Goal: Task Accomplishment & Management: Use online tool/utility

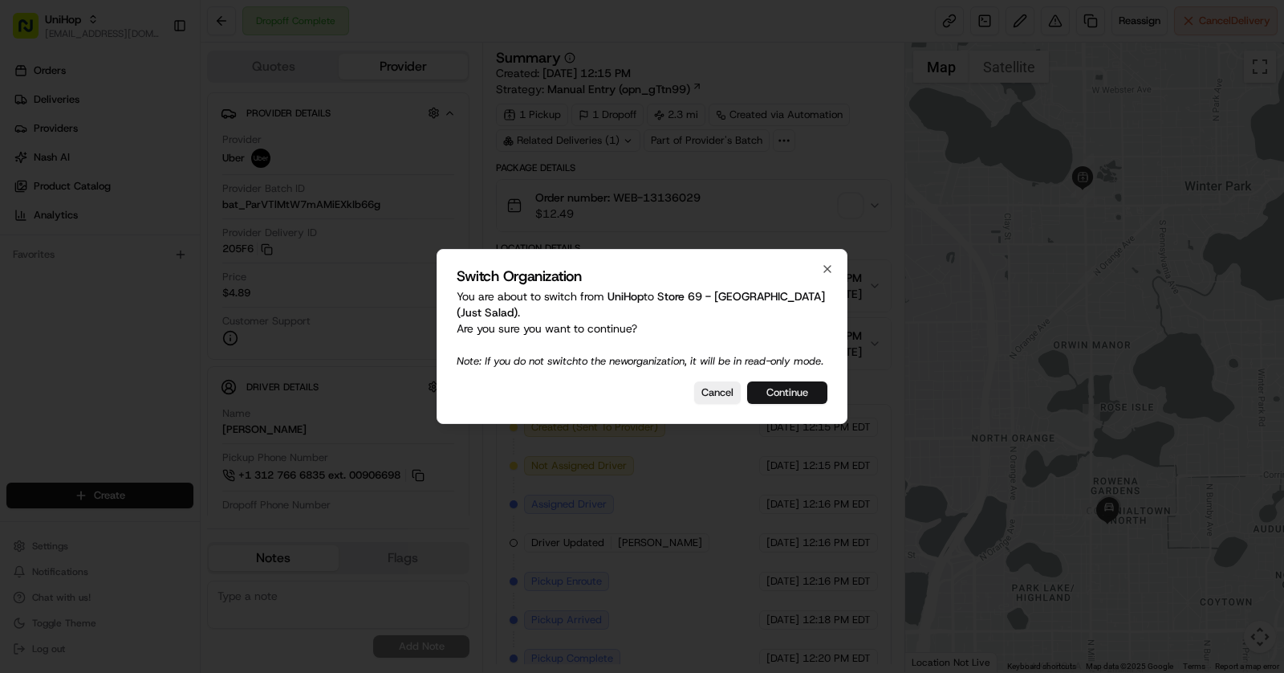
click at [791, 390] on button "Continue" at bounding box center [787, 392] width 80 height 22
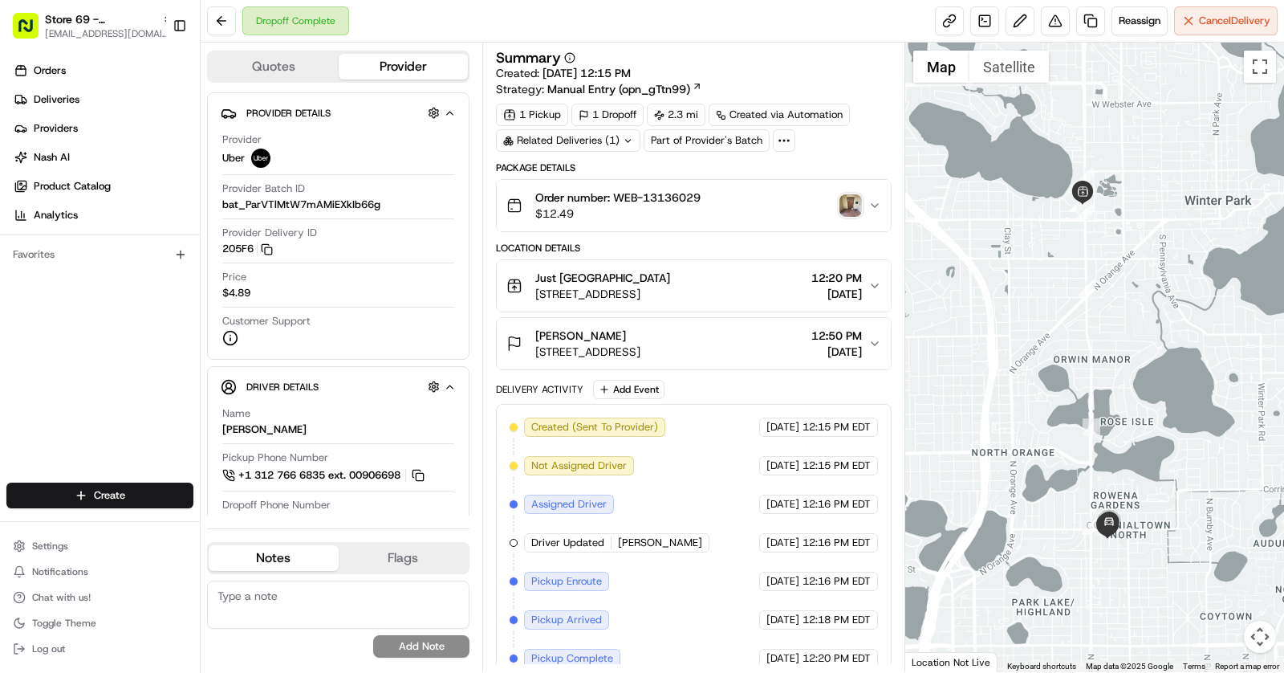
click at [295, 33] on div "Dropoff Complete" at bounding box center [295, 20] width 107 height 29
copy div "Dropoff Complete"
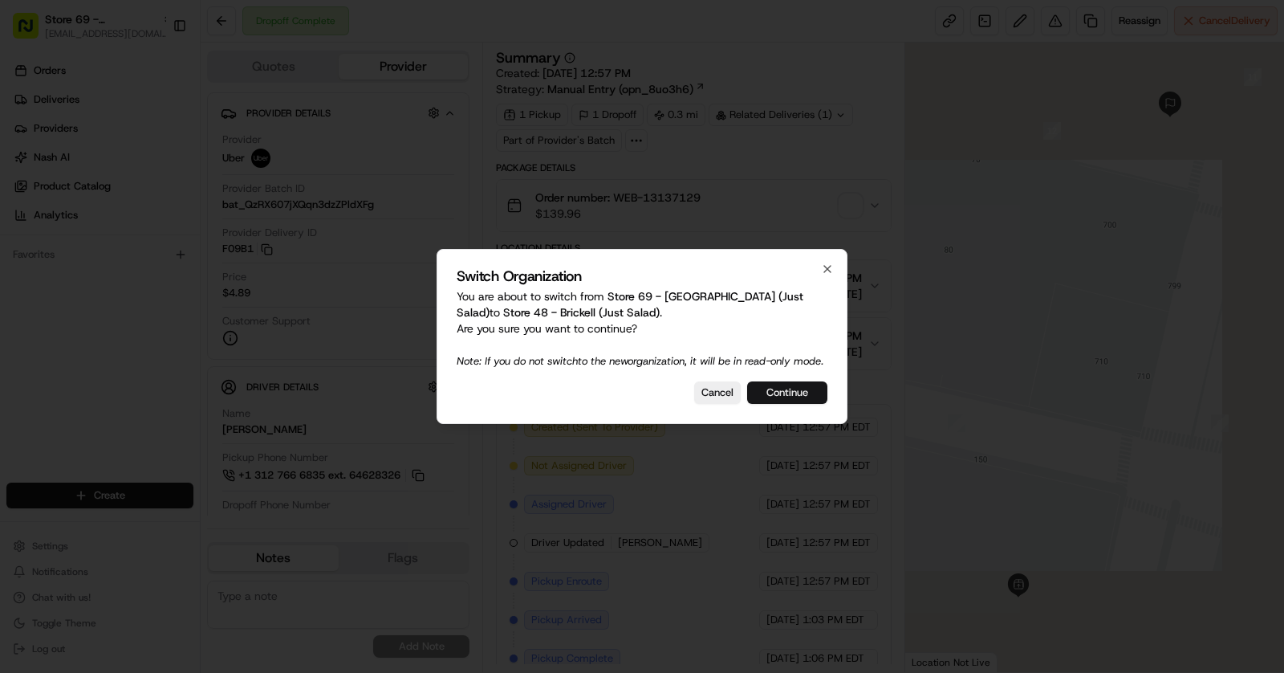
click at [779, 401] on button "Continue" at bounding box center [787, 392] width 80 height 22
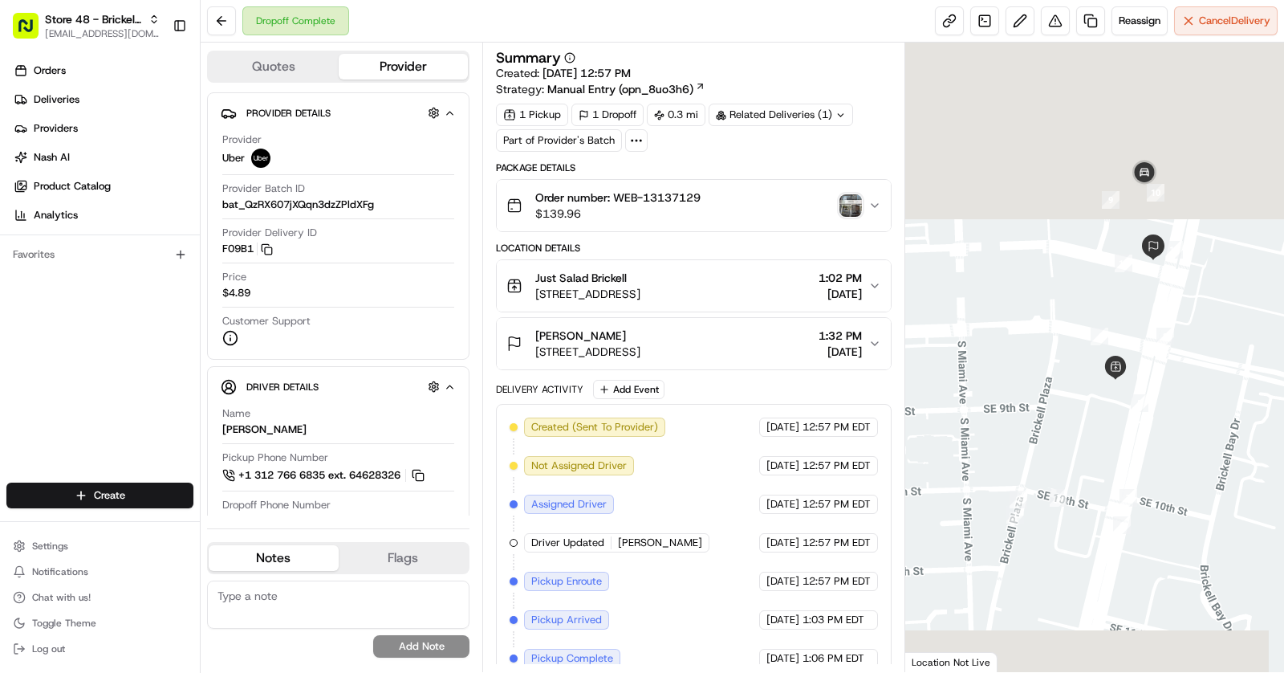
click at [279, 18] on div "Dropoff Complete" at bounding box center [295, 20] width 107 height 29
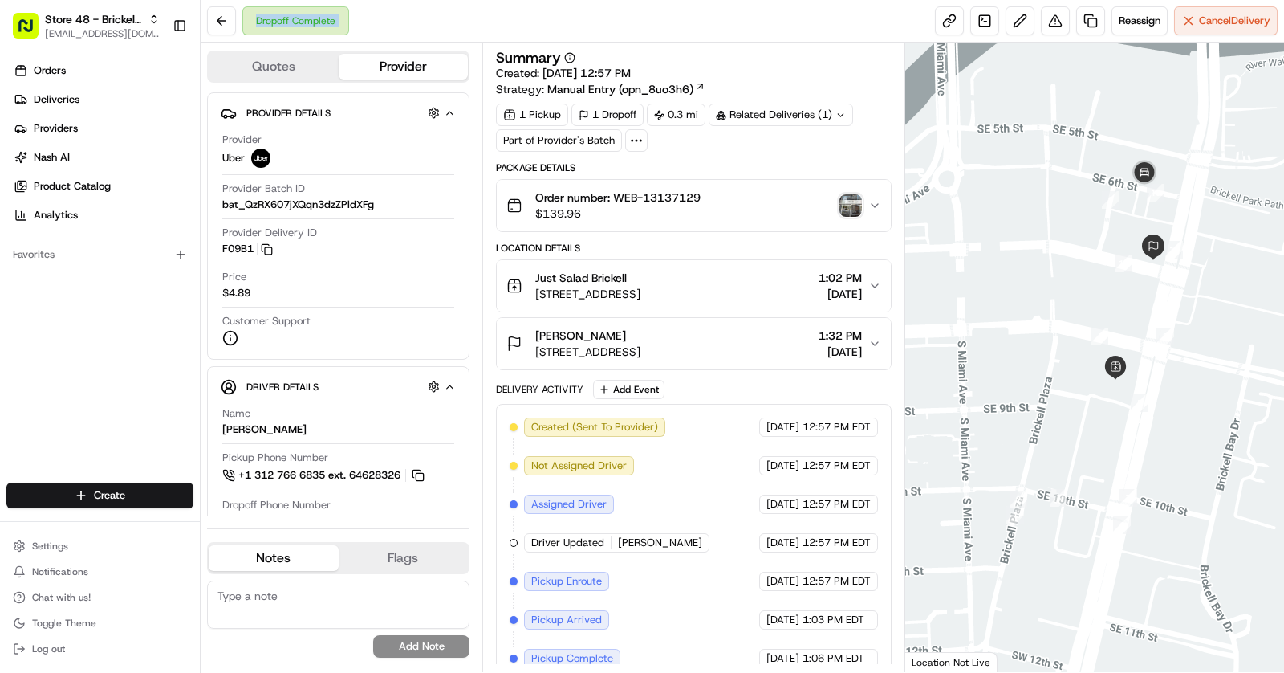
click at [279, 18] on div "Dropoff Complete" at bounding box center [295, 20] width 107 height 29
copy div "Dropoff Complete"
